Goal: Task Accomplishment & Management: Complete application form

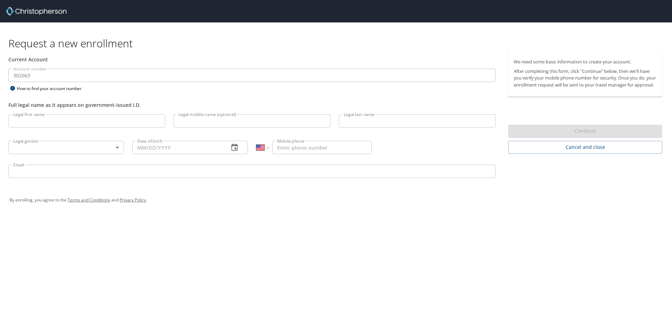
select select "US"
click at [94, 126] on input "Legal first name" at bounding box center [86, 120] width 157 height 13
type input "[PERSON_NAME]"
type input "[PHONE_NUMBER]"
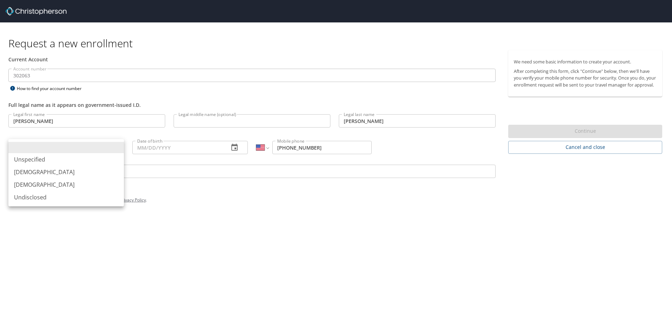
click at [90, 148] on body "Request a new enrollment Current Account Account number 302063 Account number H…" at bounding box center [336, 161] width 672 height 322
click at [82, 183] on li "[DEMOGRAPHIC_DATA]" at bounding box center [65, 184] width 115 height 13
type input "[DEMOGRAPHIC_DATA]"
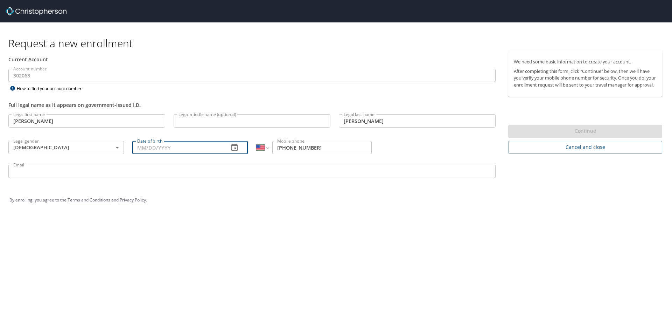
click at [162, 148] on input "Date of birth" at bounding box center [177, 147] width 91 height 13
type input "[DATE]"
click at [174, 173] on input "Email" at bounding box center [251, 170] width 487 height 13
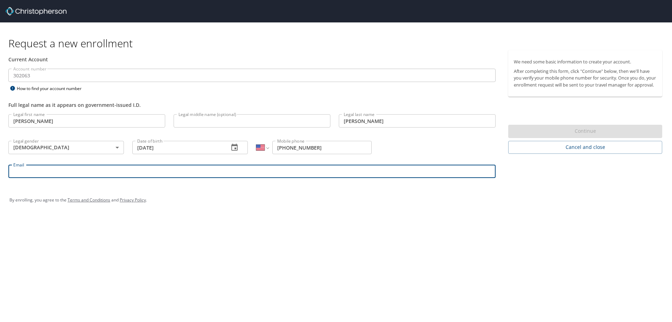
type input "[PERSON_NAME][EMAIL_ADDRESS][PERSON_NAME][DOMAIN_NAME]"
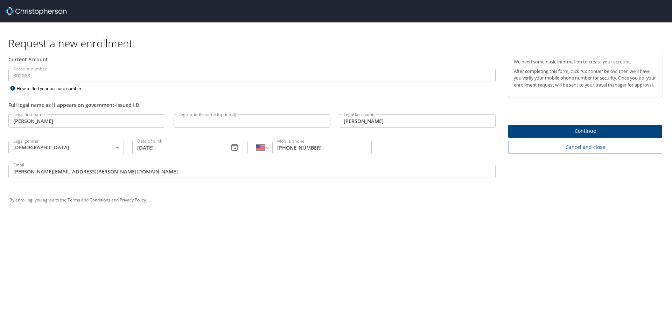
click at [531, 128] on div "We need some basic information to create your account. After completing this fo…" at bounding box center [588, 102] width 160 height 104
click at [528, 133] on button "Continue" at bounding box center [585, 132] width 154 height 14
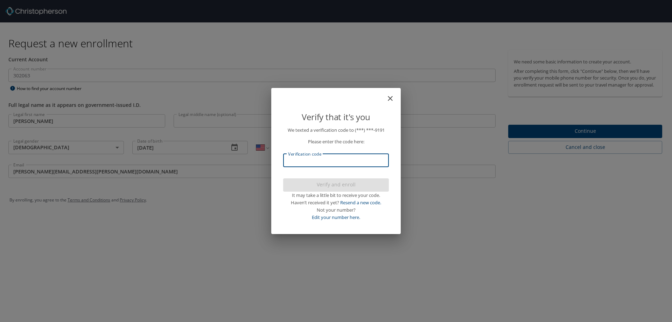
click at [304, 161] on input "Verification code" at bounding box center [336, 160] width 106 height 13
type input "734100"
click at [310, 181] on span "Verify and enroll" at bounding box center [336, 184] width 94 height 9
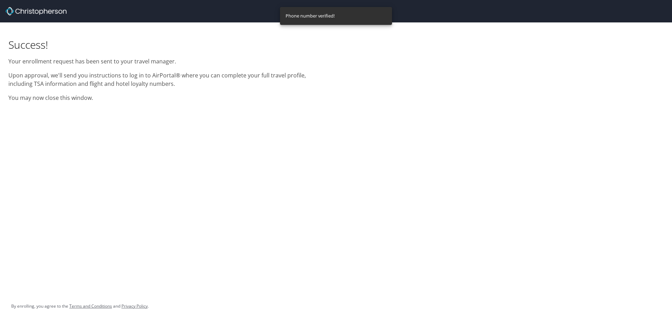
click at [138, 93] on div "Success! Your enrollment request has been sent to your travel manager. Upon app…" at bounding box center [168, 64] width 328 height 84
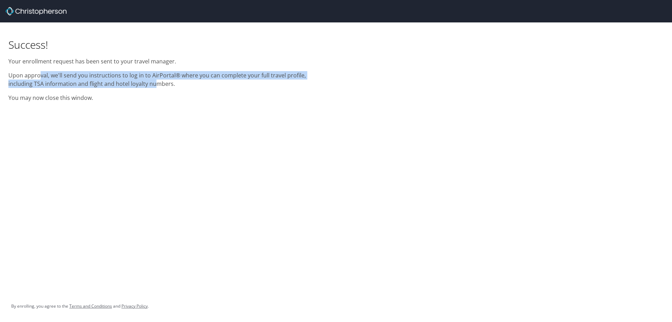
drag, startPoint x: 39, startPoint y: 71, endPoint x: 148, endPoint y: 83, distance: 109.9
click at [144, 82] on div "Success! Your enrollment request has been sent to your travel manager. Upon app…" at bounding box center [168, 64] width 328 height 84
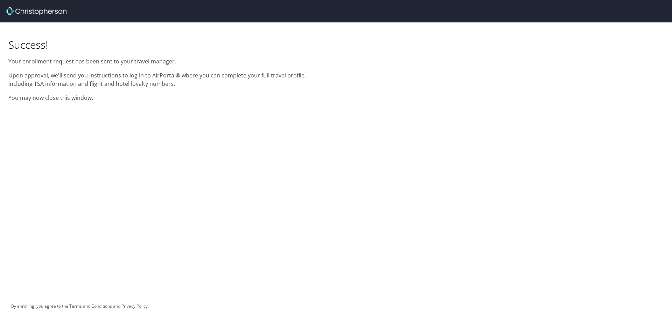
click at [148, 89] on div "Success! Your enrollment request has been sent to your travel manager. Upon app…" at bounding box center [168, 64] width 328 height 84
